Goal: Task Accomplishment & Management: Complete application form

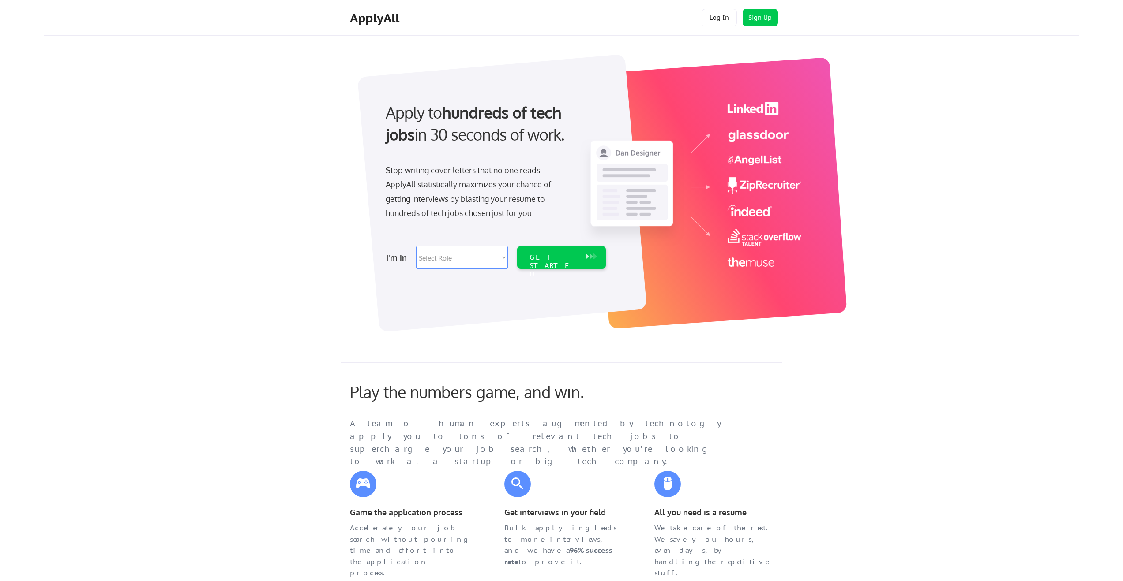
click at [463, 264] on select "Select Role Software Engineering Product Management Customer Success Sales UI/U…" at bounding box center [462, 257] width 92 height 23
select select ""marketing___comms""
click at [416, 246] on select "Select Role Software Engineering Product Management Customer Success Sales UI/U…" at bounding box center [462, 257] width 92 height 23
select select ""marketing___comms""
click at [553, 258] on div "GET STARTED" at bounding box center [552, 266] width 47 height 26
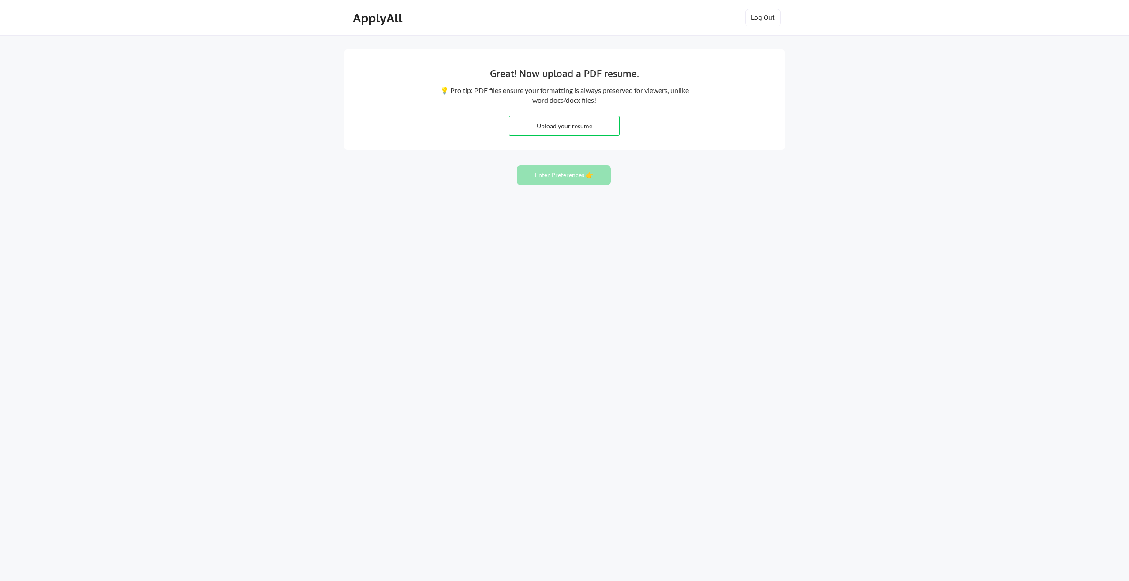
click at [579, 122] on input "file" at bounding box center [564, 125] width 110 height 19
type input "C:\fakepath\Vineel_Resume_Marketing_Analytics.docx"
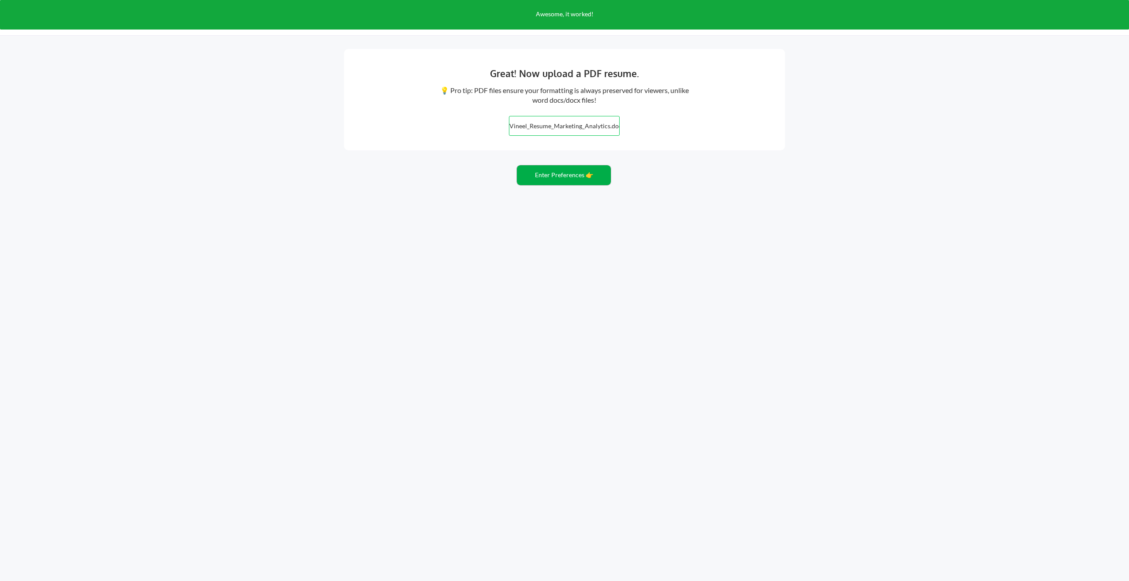
click at [592, 174] on button "Enter Preferences 👉" at bounding box center [564, 175] width 94 height 20
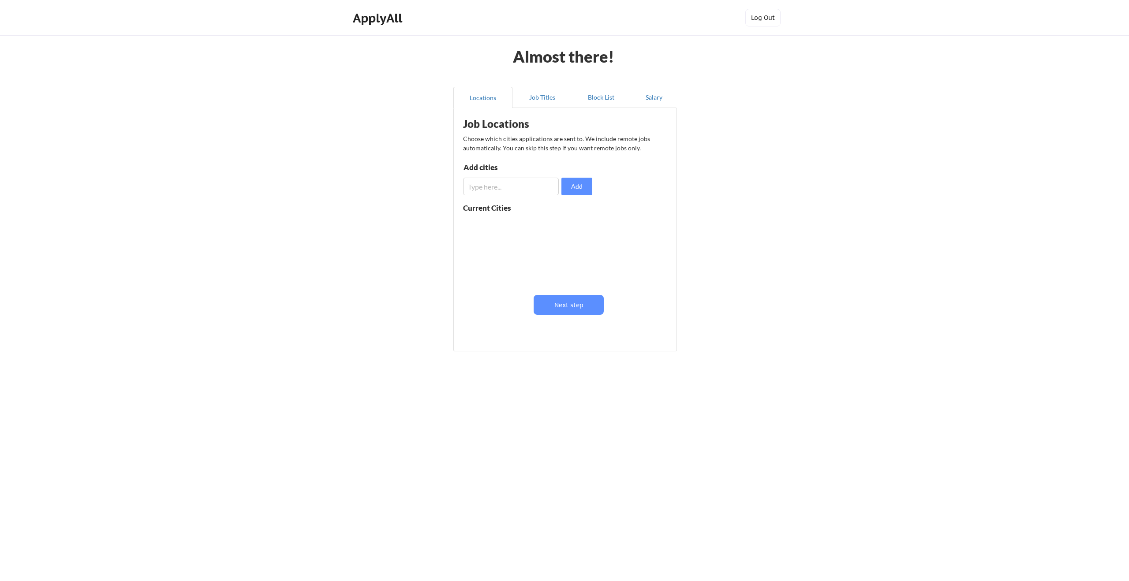
click at [503, 190] on input "input" at bounding box center [511, 187] width 96 height 18
click at [504, 188] on input "input" at bounding box center [511, 187] width 96 height 18
type input "U"
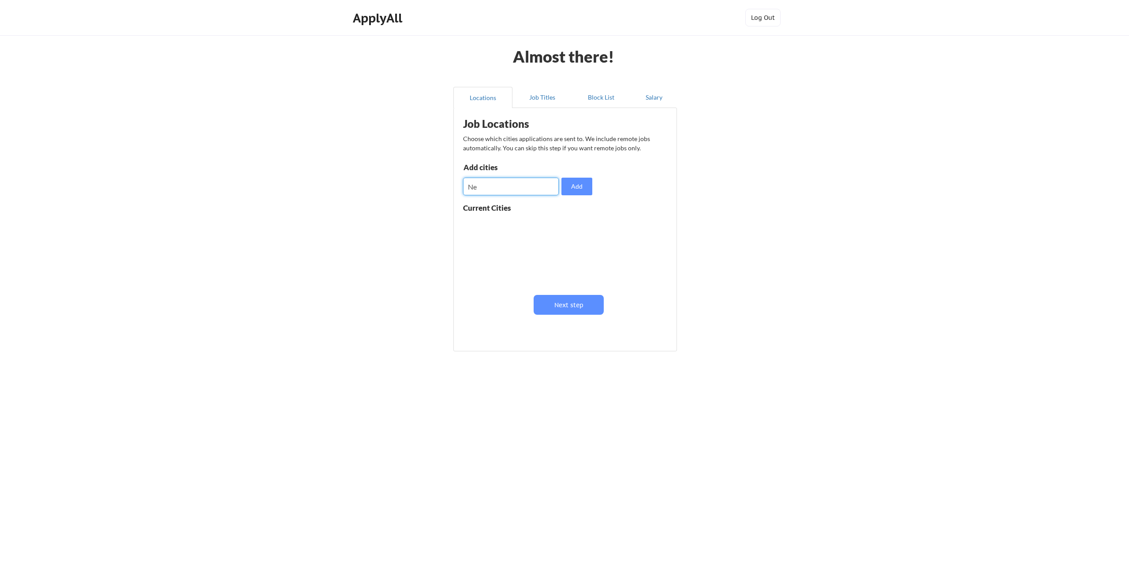
type input "N"
click at [540, 96] on button "Job Titles" at bounding box center [542, 97] width 59 height 21
click at [496, 187] on input "input" at bounding box center [512, 189] width 96 height 18
type input "Maketing Analyst"
click at [576, 192] on button "Save" at bounding box center [578, 189] width 31 height 18
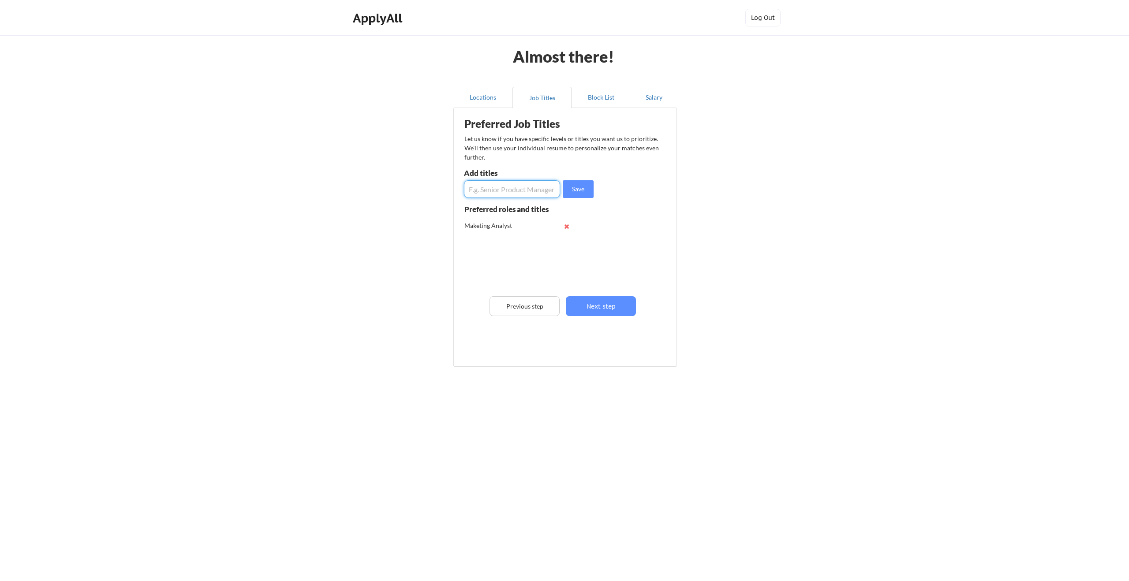
click at [510, 186] on input "input" at bounding box center [512, 189] width 96 height 18
type input "Marketing analytics manager"
click at [577, 189] on button "Save" at bounding box center [578, 189] width 31 height 18
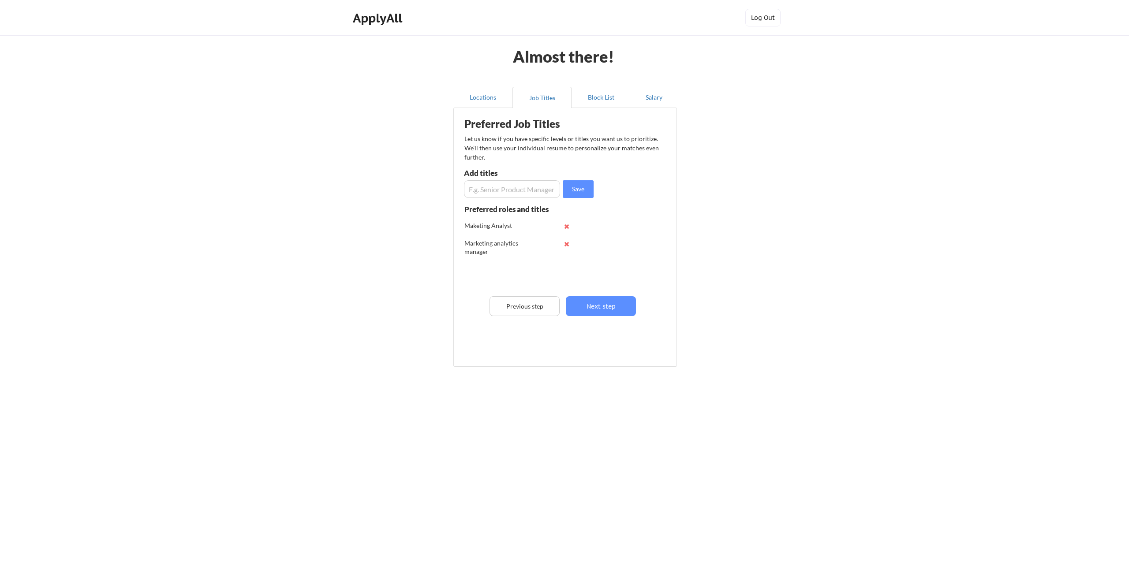
click at [510, 190] on input "input" at bounding box center [512, 189] width 96 height 18
type input "B"
type input "Marketing Data Analyst"
click at [579, 190] on button "Save" at bounding box center [578, 189] width 31 height 18
click at [506, 187] on input "input" at bounding box center [512, 189] width 96 height 18
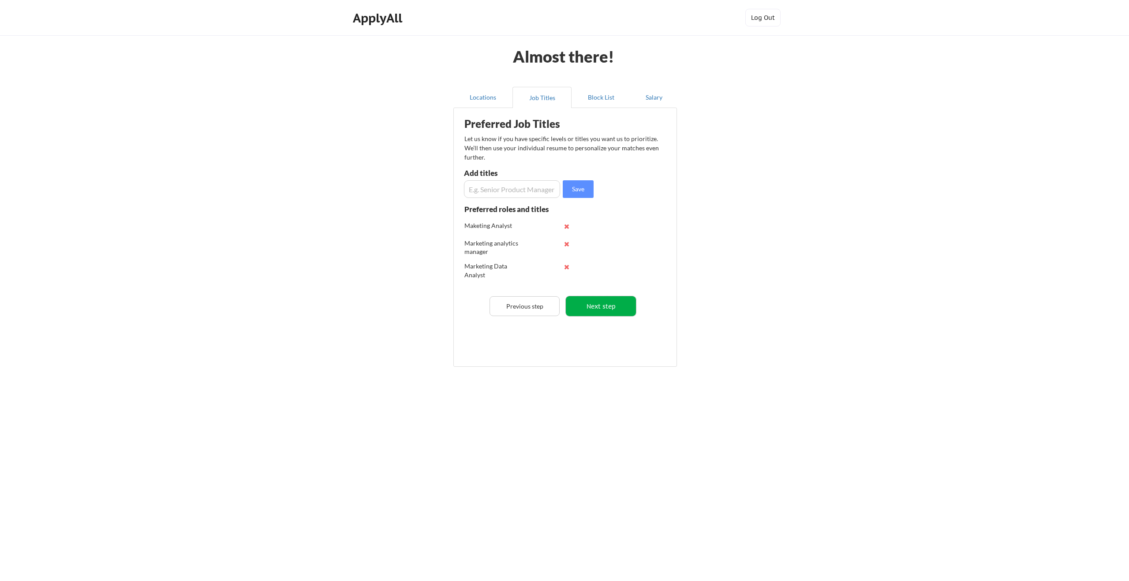
click at [621, 311] on button "Next step" at bounding box center [601, 306] width 70 height 20
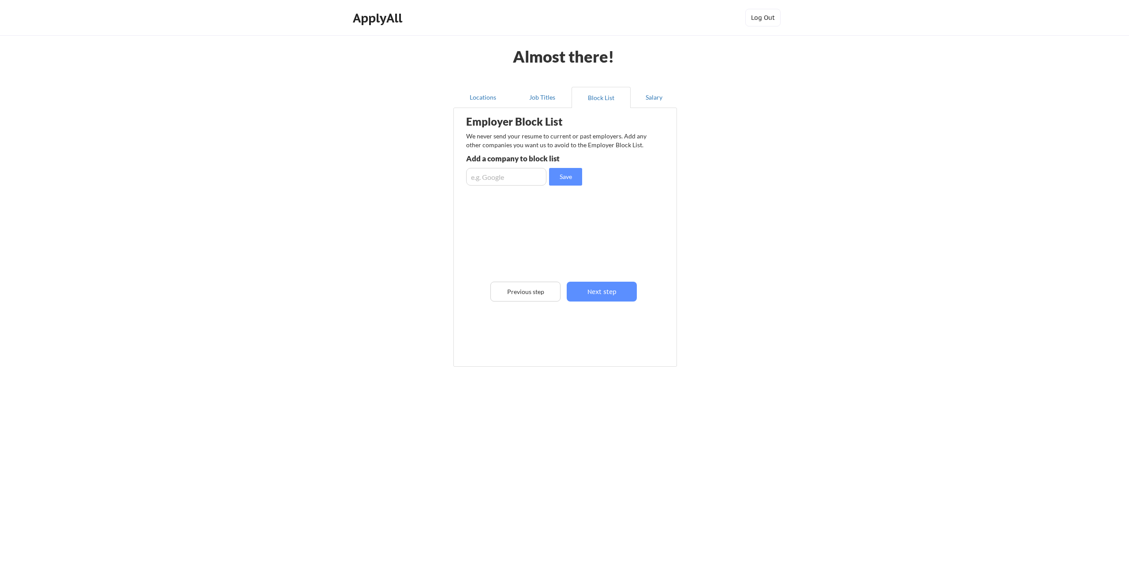
click at [602, 273] on div "Employer Block List We never send your resume to current or past employers. Add…" at bounding box center [565, 224] width 214 height 228
click at [603, 291] on button "Next step" at bounding box center [602, 292] width 70 height 20
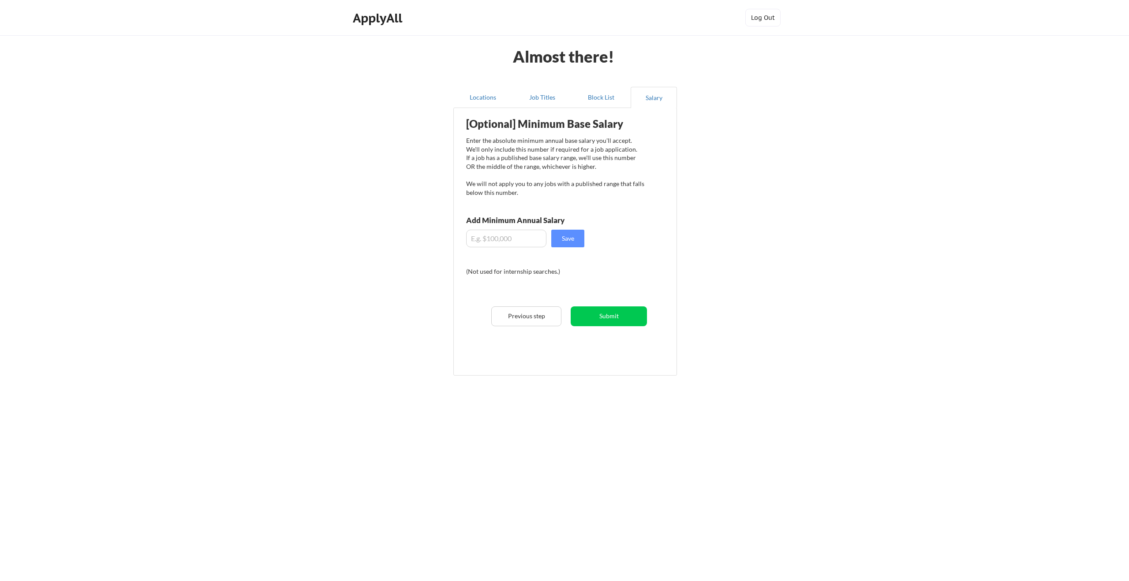
click at [525, 242] on input "input" at bounding box center [506, 239] width 80 height 18
type input "$100,000"
click at [567, 239] on button "Save" at bounding box center [567, 239] width 33 height 18
click at [608, 314] on button "Submit" at bounding box center [609, 317] width 76 height 20
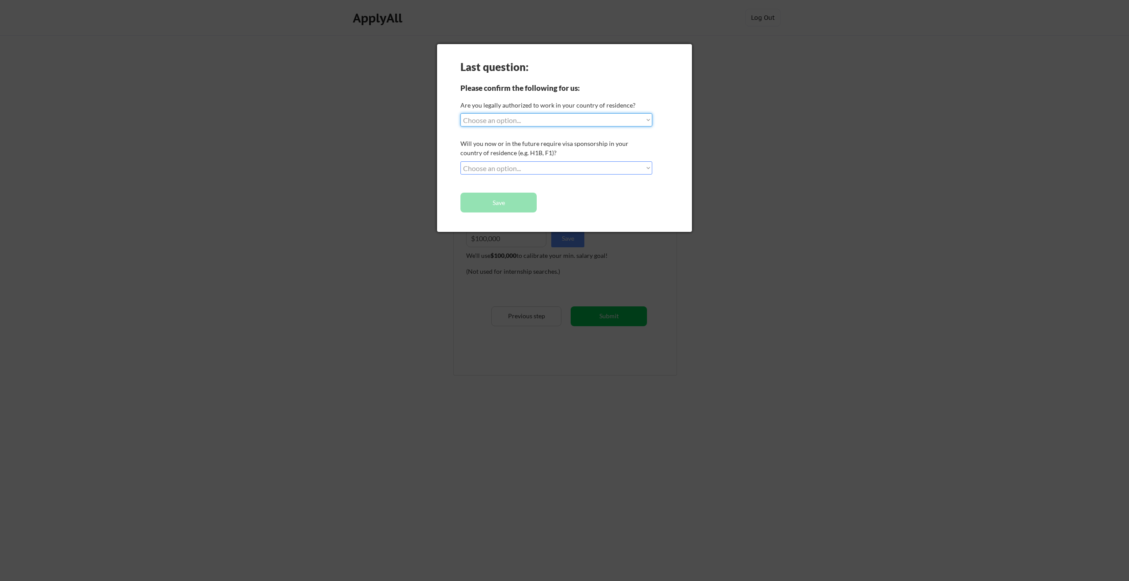
click at [527, 124] on select "Choose an option... Yes, I am a US Citizen Yes, I am a Canadian Citizen Yes, I …" at bounding box center [557, 119] width 192 height 13
select select ""yes__i_am_here_on_a_visa__h1b__opt__etc__""
click at [461, 113] on select "Choose an option... Yes, I am a US Citizen Yes, I am a Canadian Citizen Yes, I …" at bounding box center [557, 119] width 192 height 13
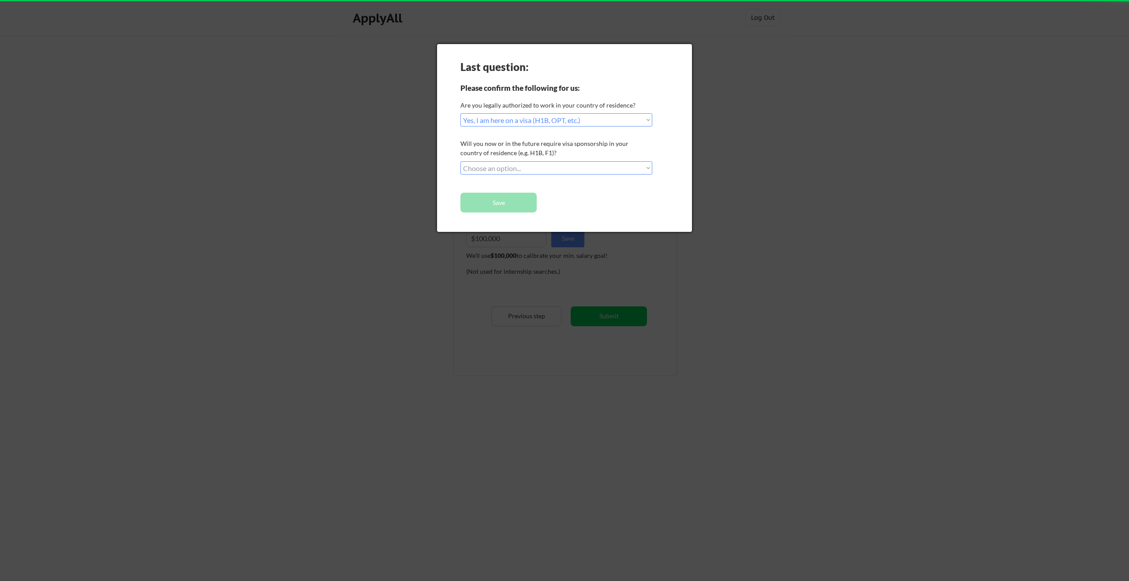
click at [515, 165] on select "Choose an option... No, I will not need sponsorship Yes, I will need sponsorship" at bounding box center [557, 167] width 192 height 13
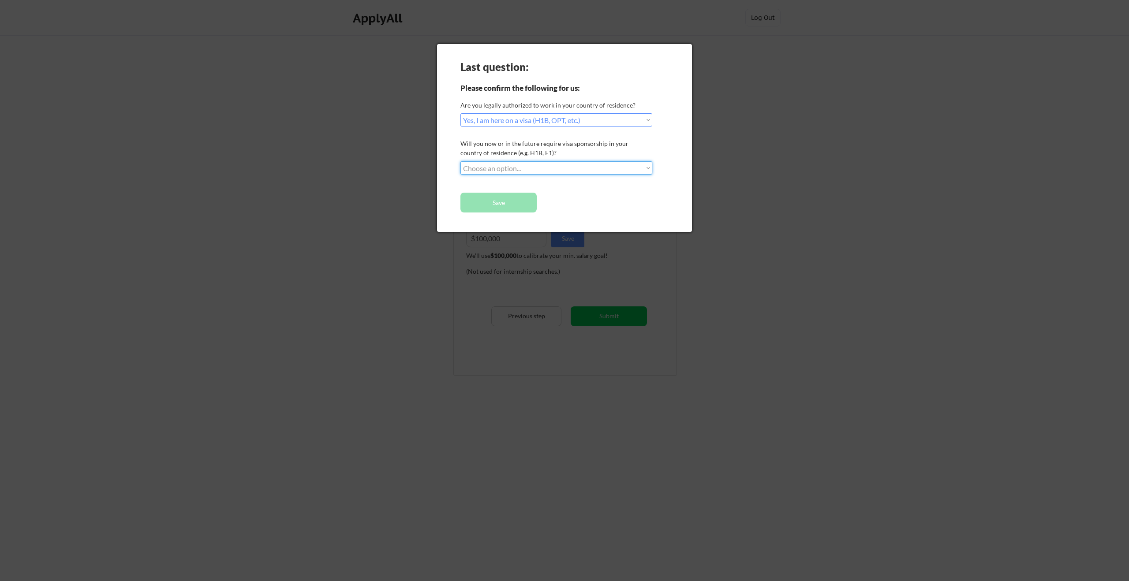
select select ""yes__i_will_need_sponsorship""
click at [461, 161] on select "Choose an option... No, I will not need sponsorship Yes, I will need sponsorship" at bounding box center [557, 167] width 192 height 13
click at [502, 203] on button "Save" at bounding box center [499, 203] width 76 height 20
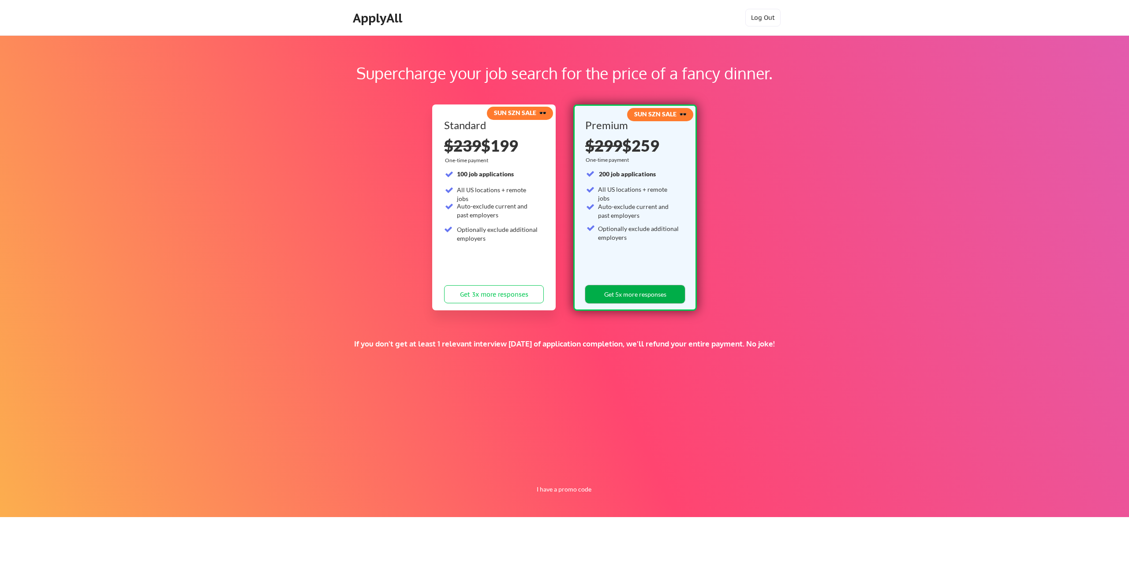
click at [618, 290] on button "Get 5x more responses" at bounding box center [635, 294] width 100 height 18
